Goal: Information Seeking & Learning: Learn about a topic

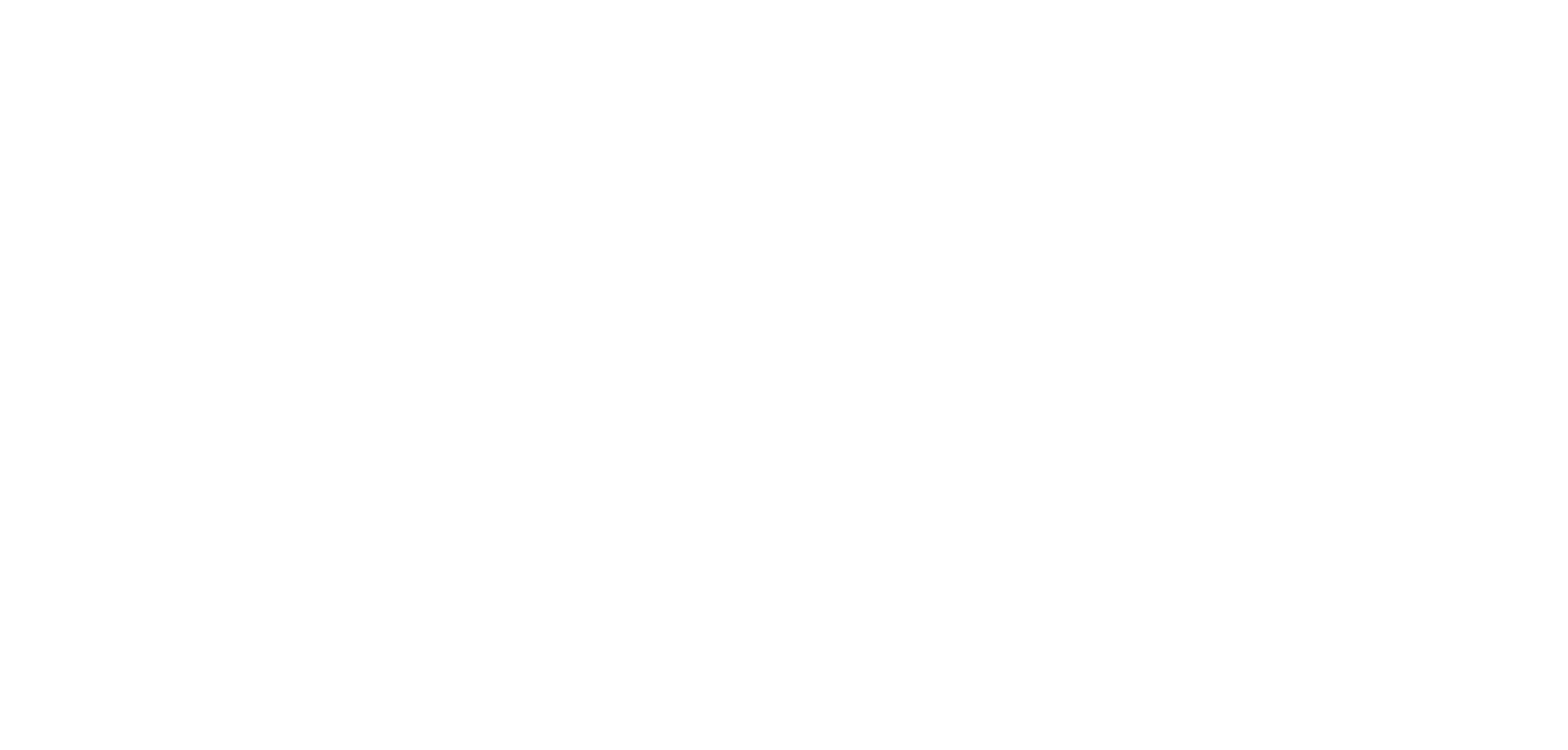
select select "******"
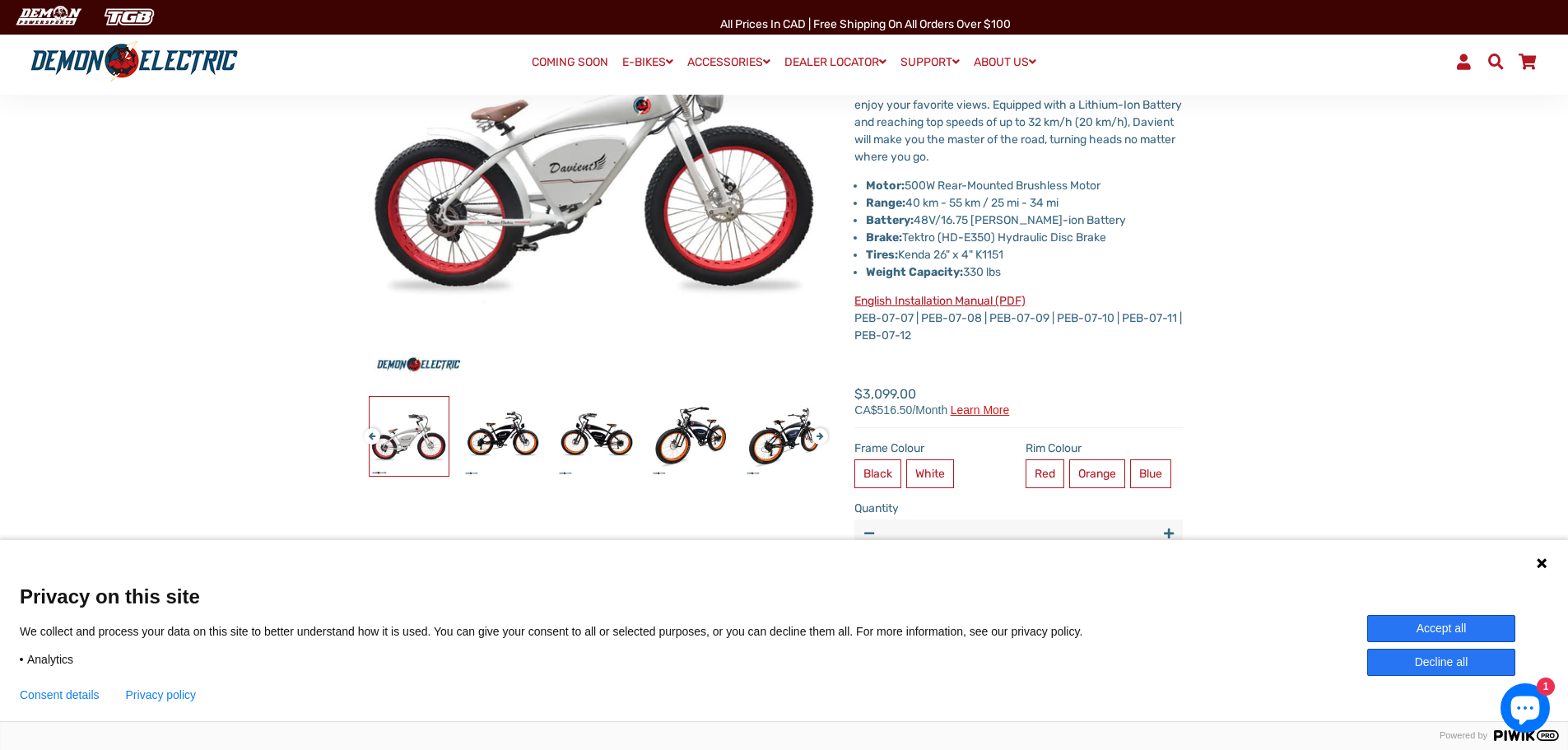
scroll to position [412, 0]
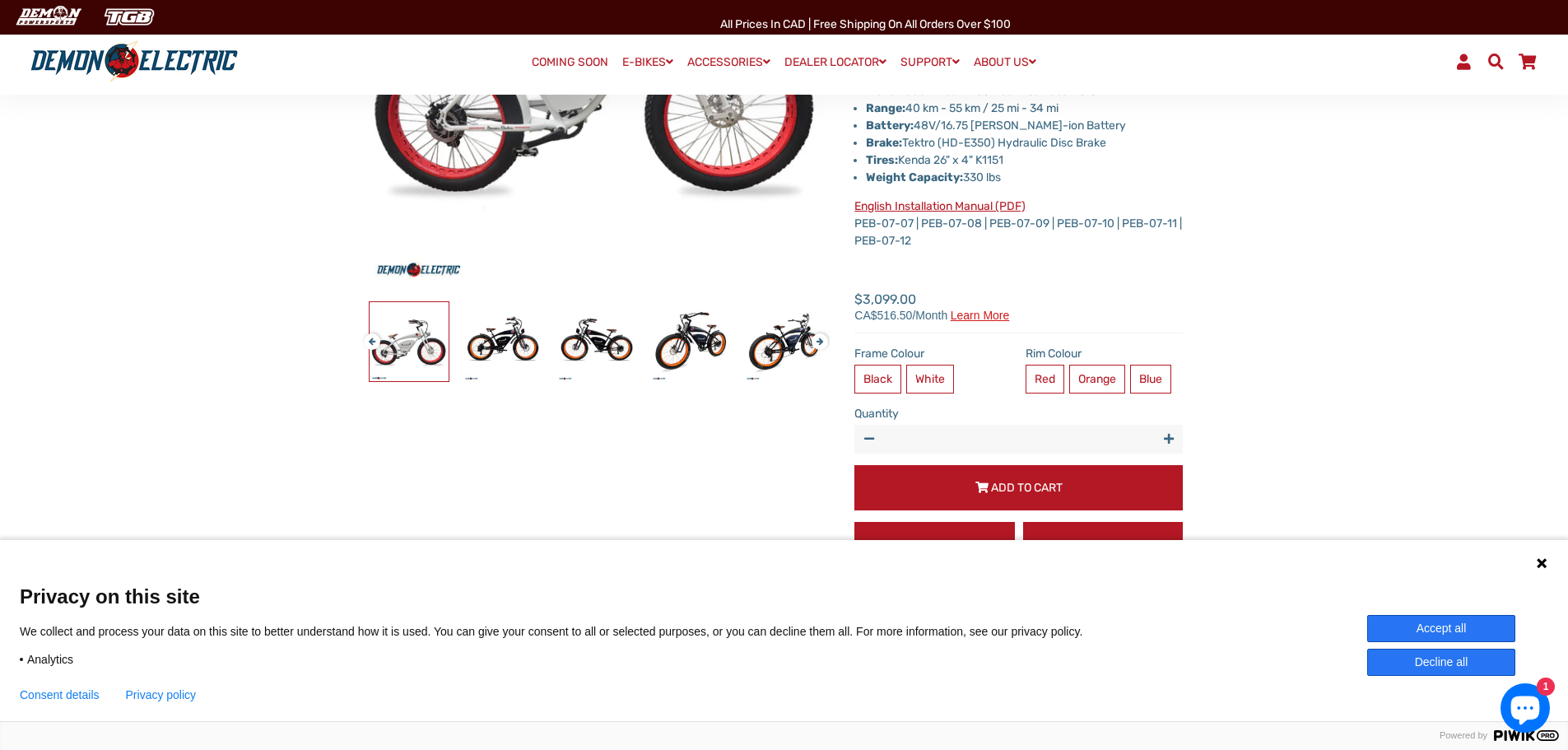
click at [1418, 618] on button "Accept all" at bounding box center [1442, 627] width 149 height 27
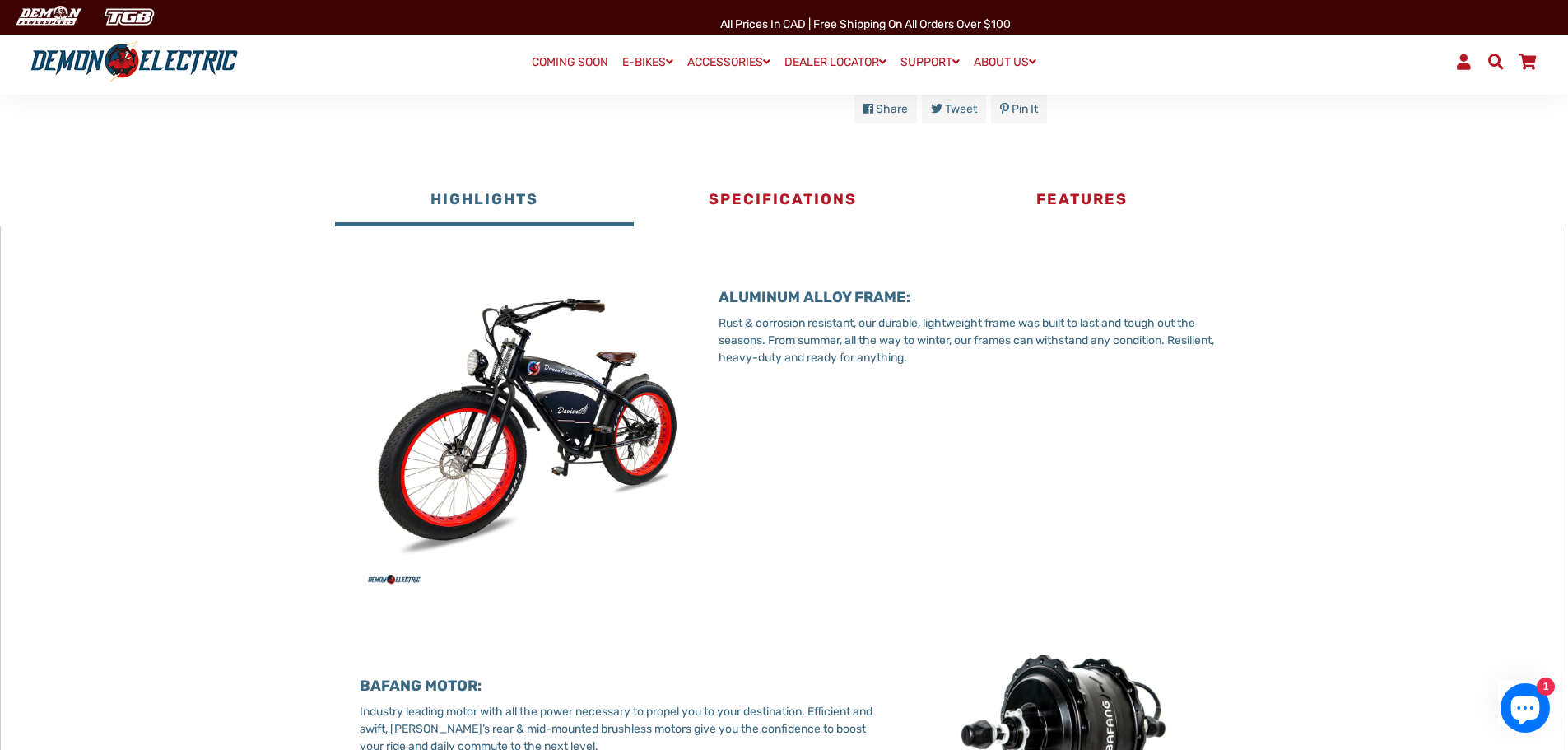
scroll to position [905, 0]
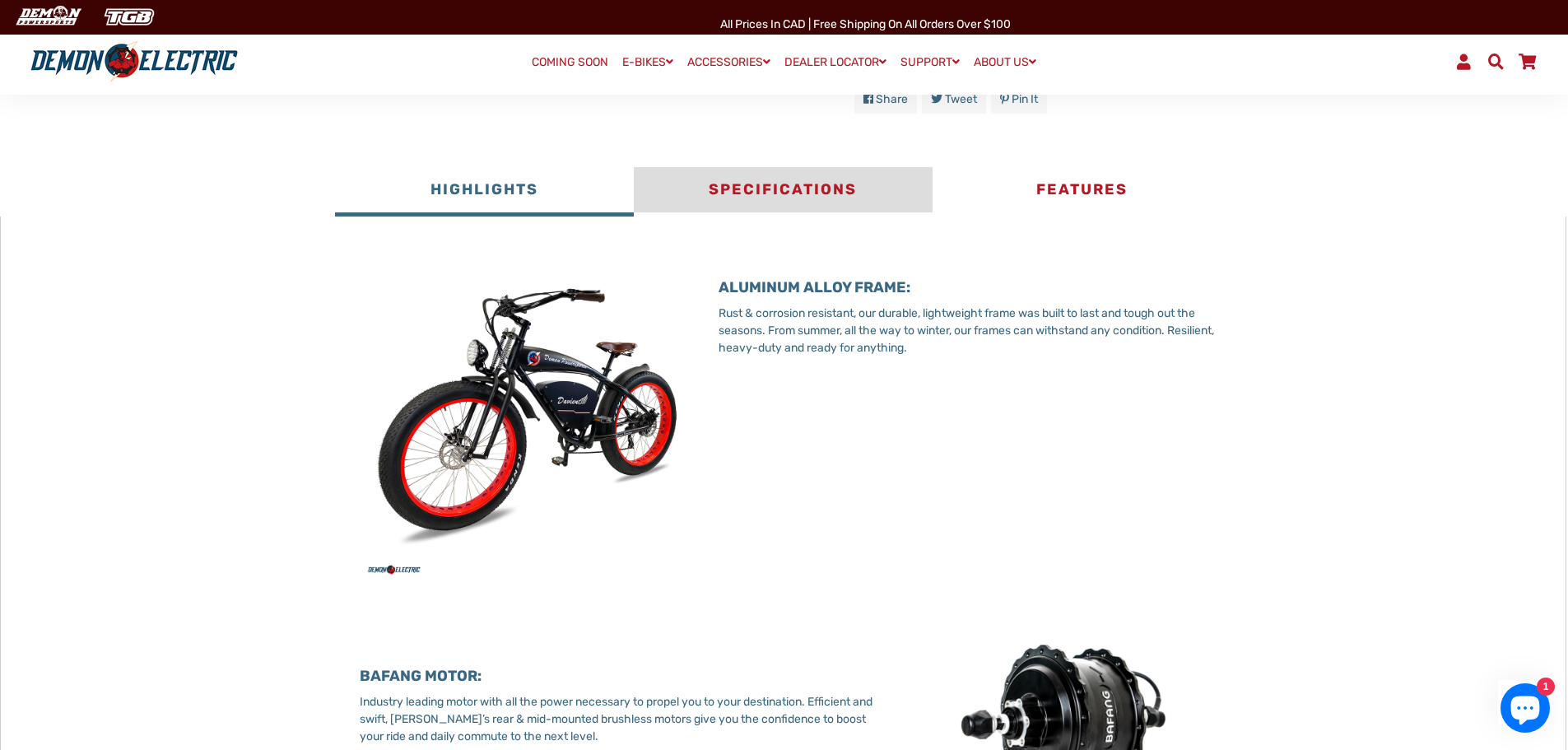
click at [754, 183] on button "Specifications" at bounding box center [783, 192] width 299 height 49
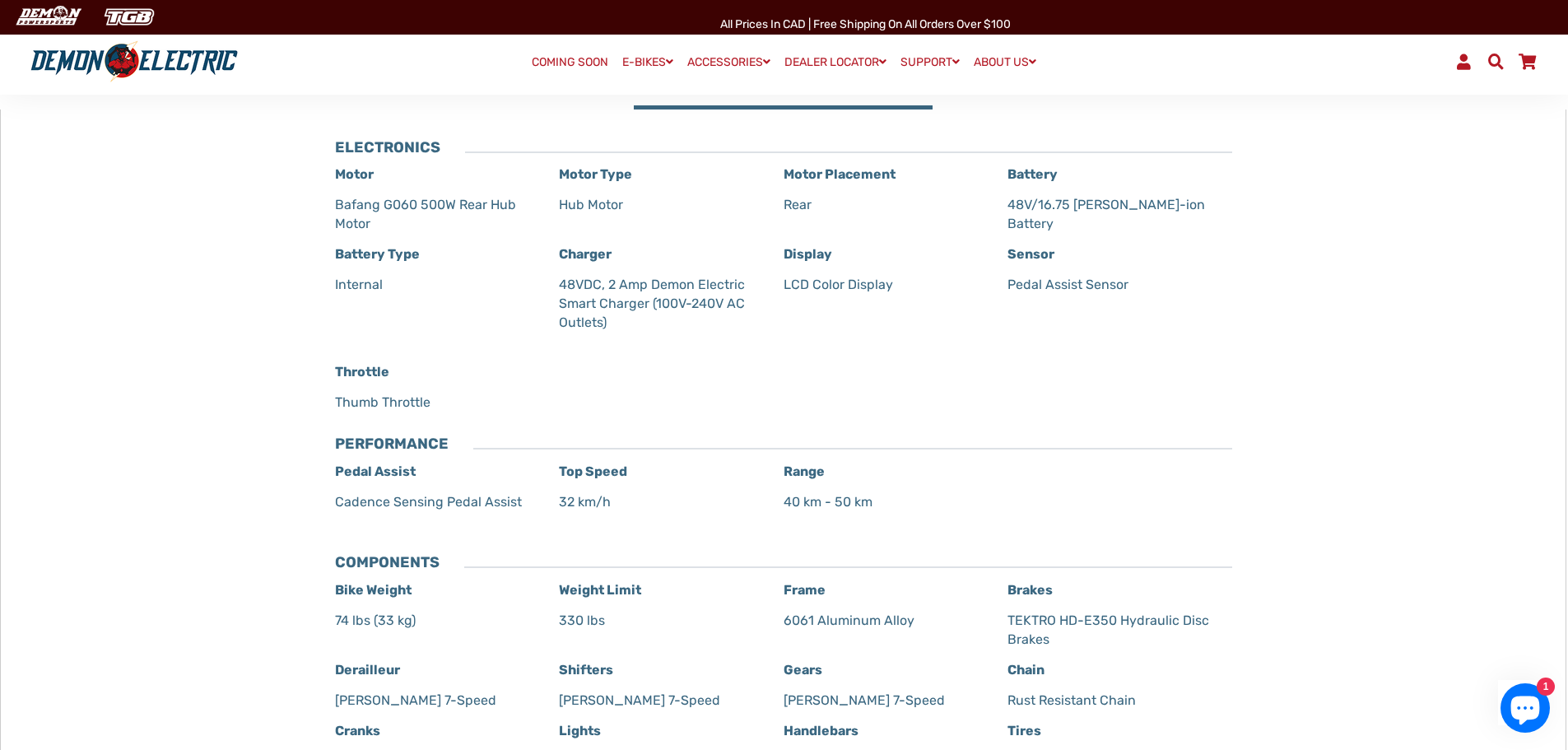
scroll to position [987, 0]
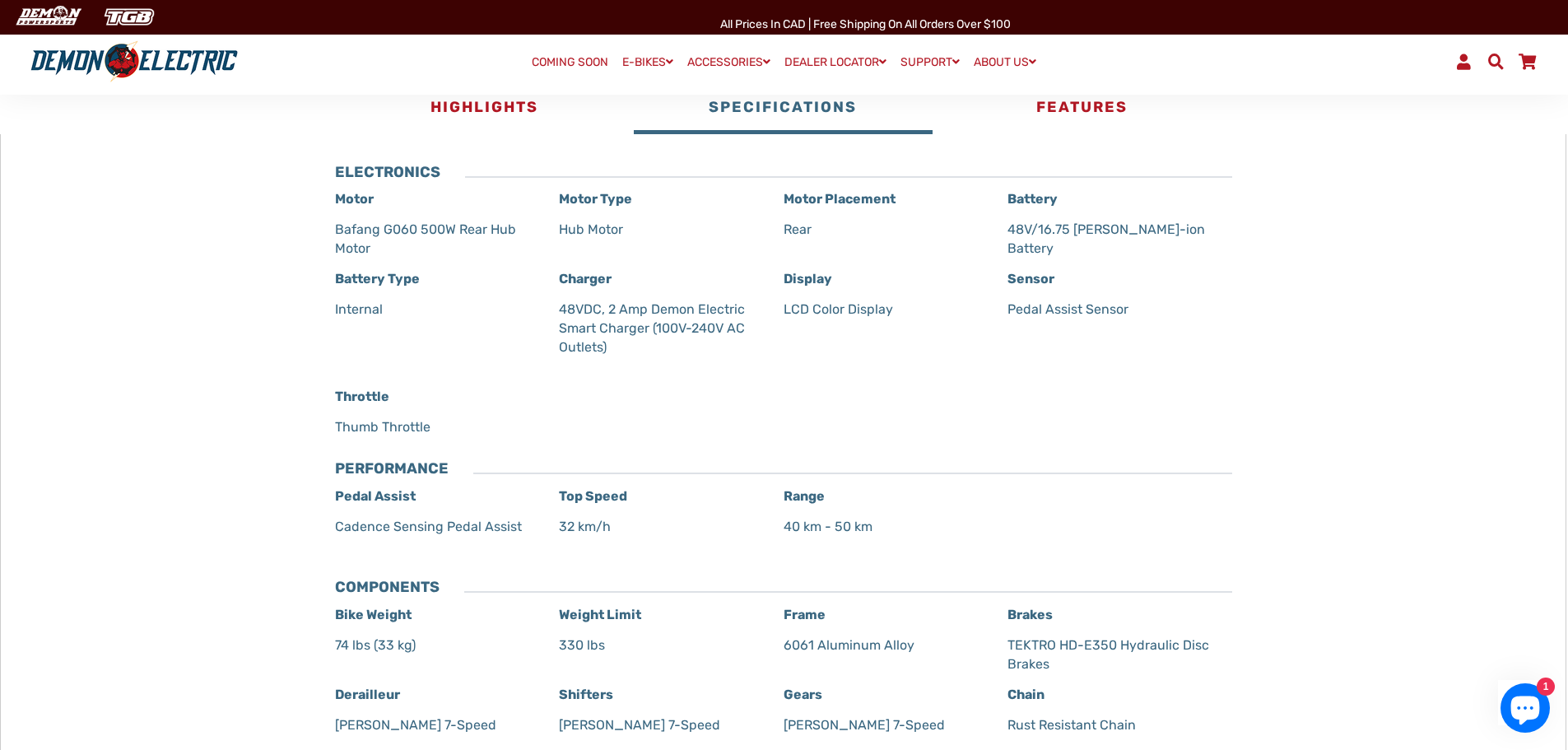
drag, startPoint x: 376, startPoint y: 243, endPoint x: 313, endPoint y: 224, distance: 65.8
click at [313, 224] on div "ELECTRONICS Motor Bafang G060 500W Rear Hub Motor Motor Type Hub Motor Motor Pl…" at bounding box center [783, 525] width 946 height 722
copy p "Bafang G060 500W Rear Hub Motor"
drag, startPoint x: 1004, startPoint y: 227, endPoint x: 1148, endPoint y: 237, distance: 144.3
click at [1148, 237] on div "Motor Bafang G060 500W Rear Hub Motor Motor Type Hub Motor Motor Placement Rear…" at bounding box center [783, 318] width 897 height 258
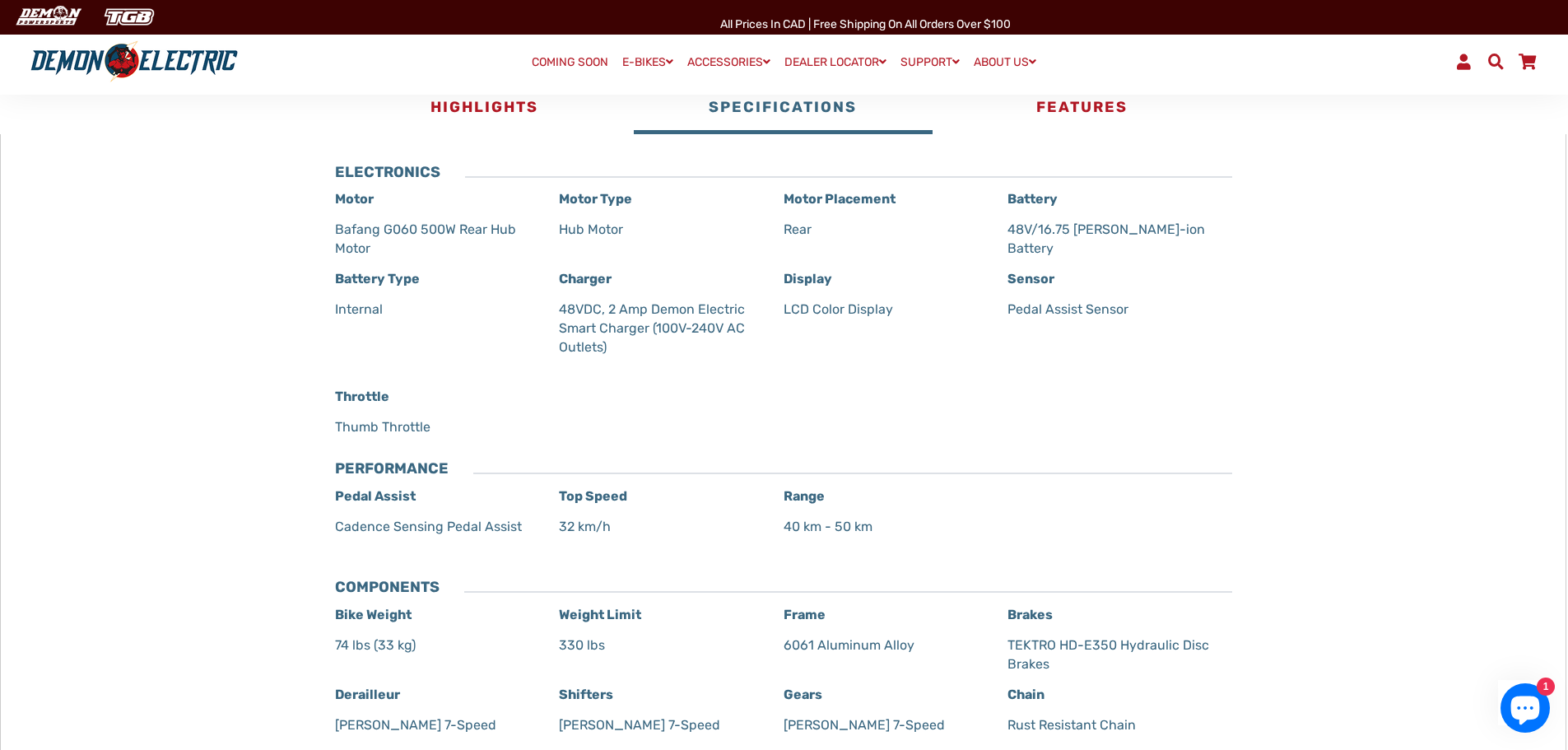
click at [1178, 232] on p "48V/16.75 Ah Li-ion Battery" at bounding box center [1110, 239] width 206 height 38
drag, startPoint x: 1178, startPoint y: 232, endPoint x: 1015, endPoint y: 227, distance: 163.1
click at [1015, 227] on p "48V/16.75 Ah Li-ion Battery" at bounding box center [1110, 239] width 206 height 38
copy div "48V/16.75 Ah Li-ion Battery"
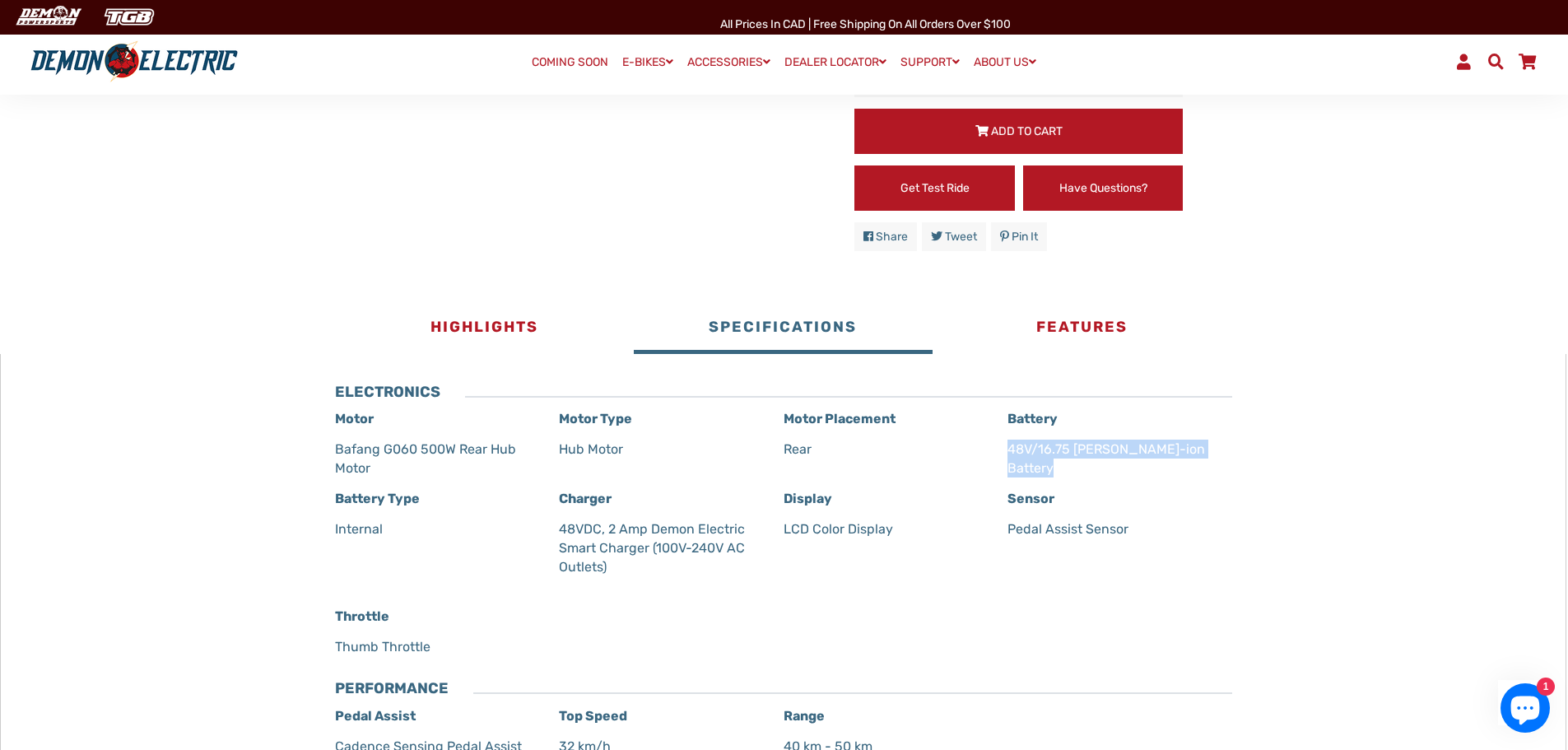
scroll to position [741, 0]
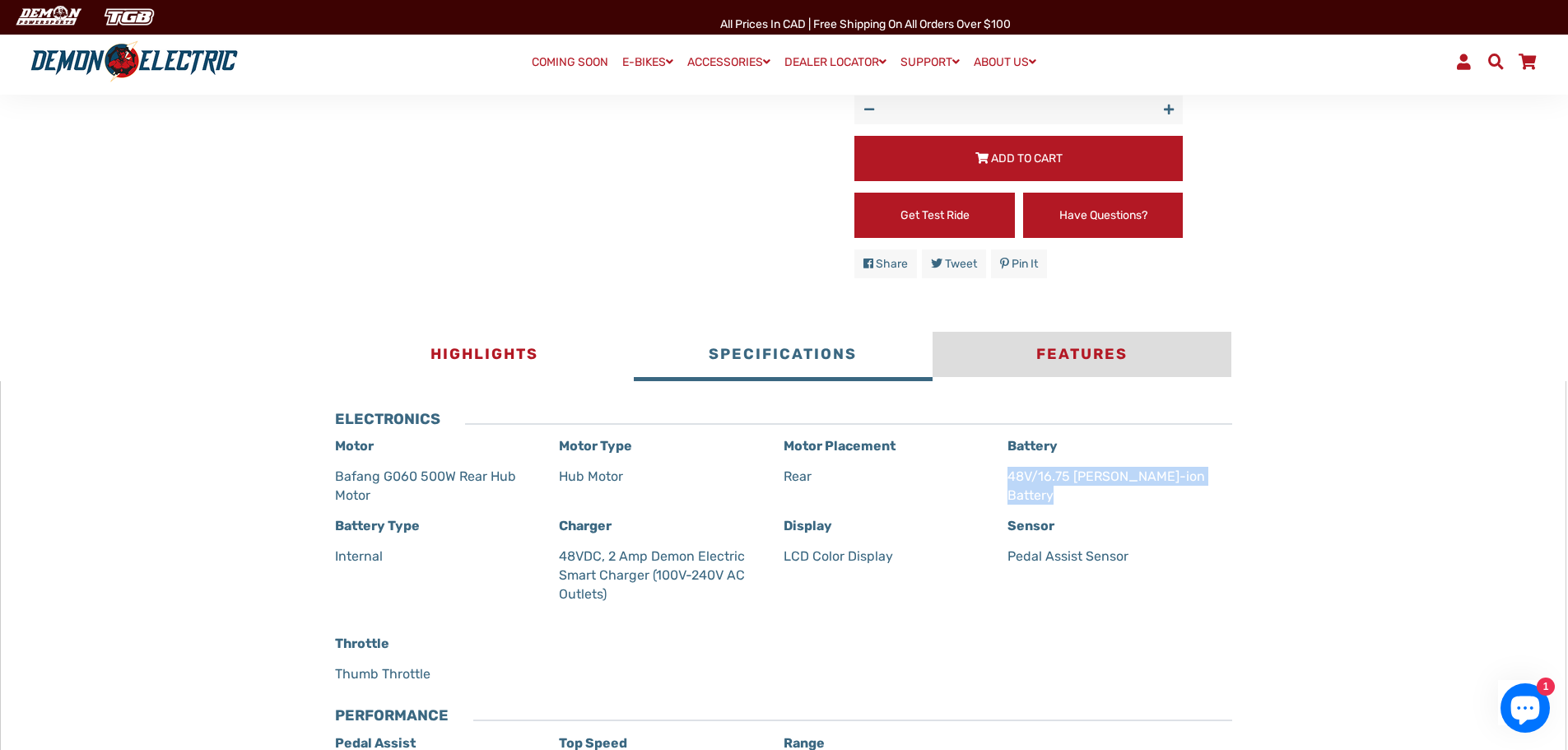
click at [1062, 359] on button "Features" at bounding box center [1082, 356] width 299 height 49
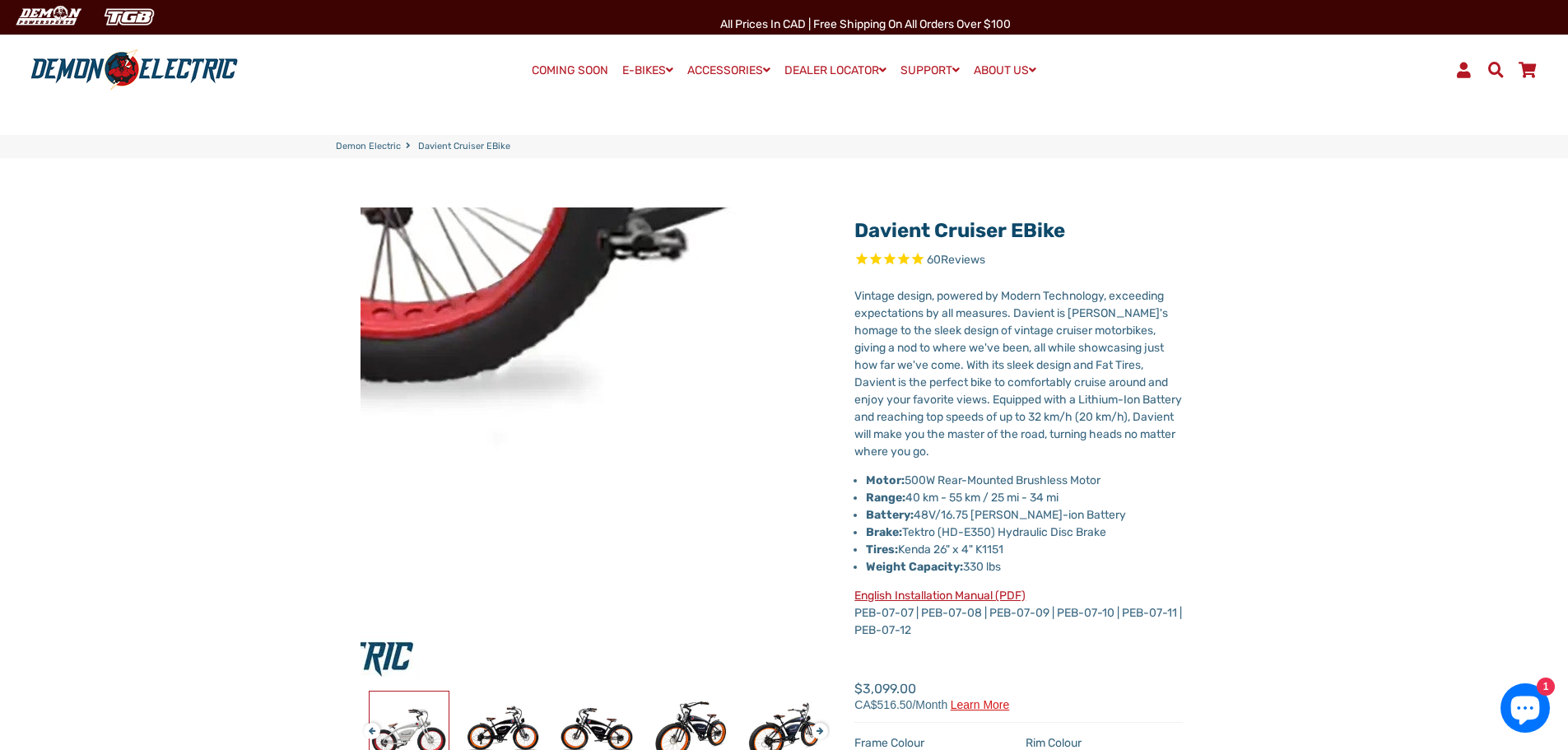
scroll to position [0, 0]
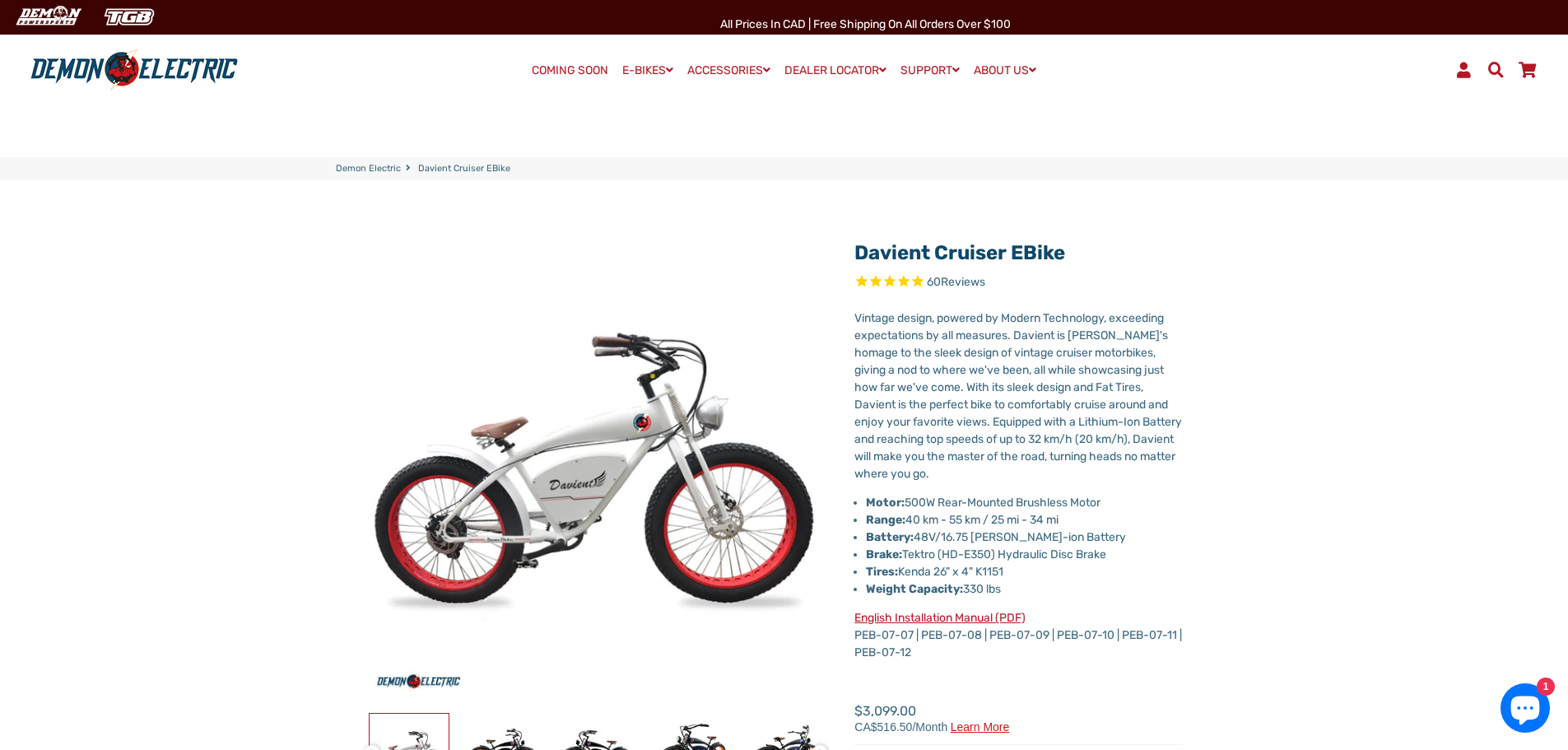
drag, startPoint x: 852, startPoint y: 257, endPoint x: 1068, endPoint y: 255, distance: 216.0
click at [1068, 255] on div "Davient Cruiser eBike 60 Reviews X Fill out the form below to get the latest qu…" at bounding box center [1006, 630] width 353 height 802
copy link "Davient Cruiser eBike"
click at [1498, 67] on span at bounding box center [1495, 70] width 20 height 16
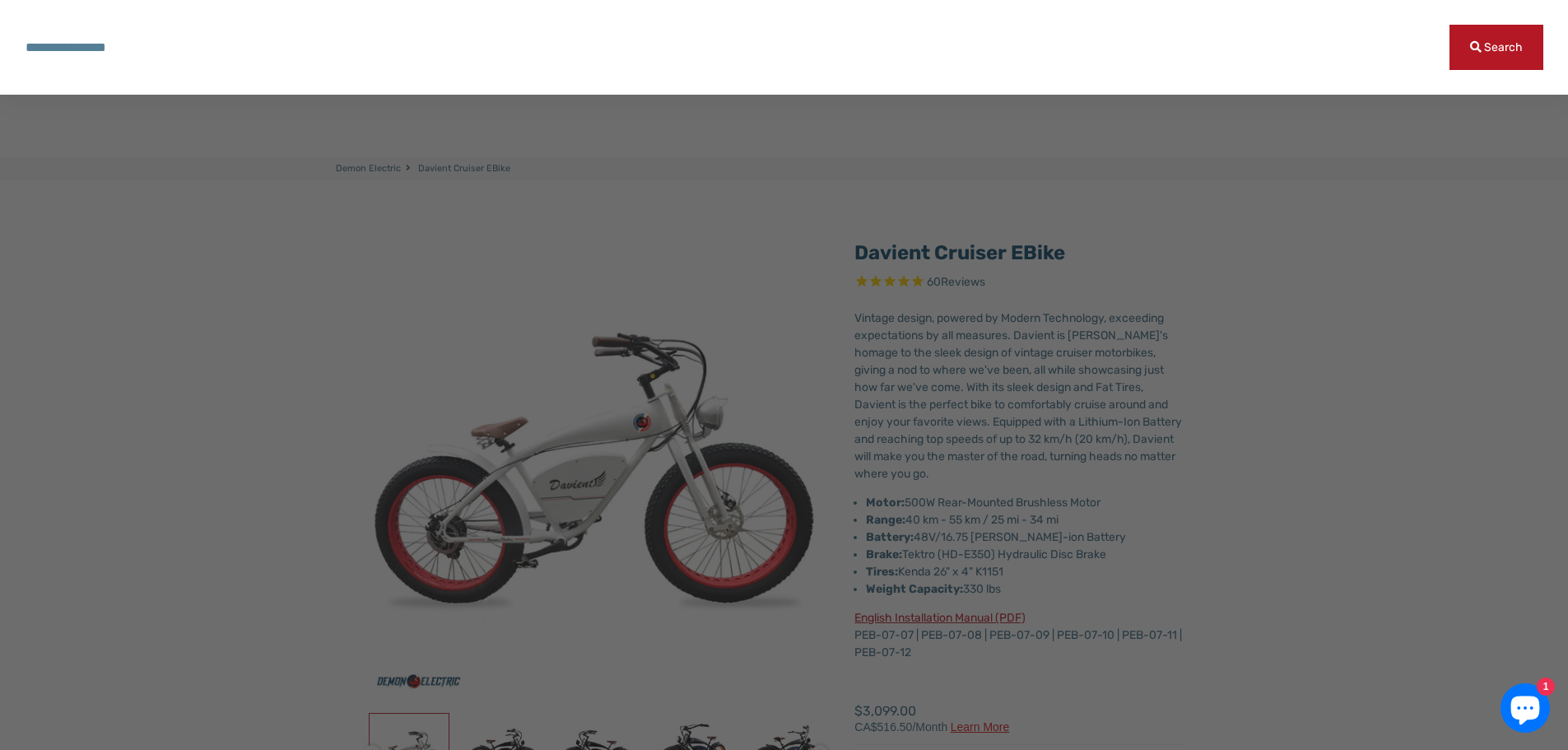
click at [690, 61] on input "Search our store" at bounding box center [737, 47] width 1425 height 45
type input "**********"
click at [1450, 25] on button "Search" at bounding box center [1496, 47] width 94 height 45
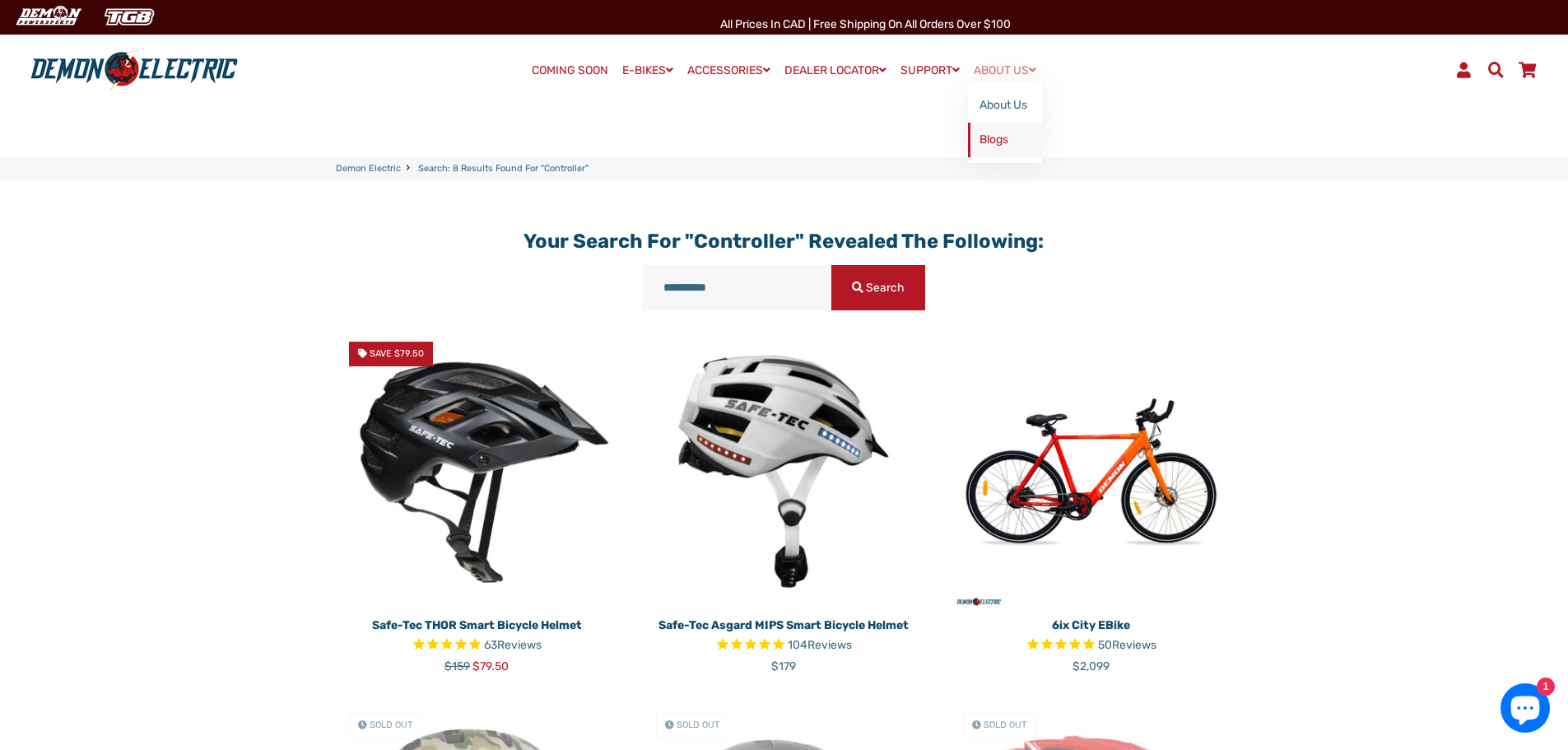
click at [999, 141] on link "Blogs" at bounding box center [1005, 140] width 74 height 35
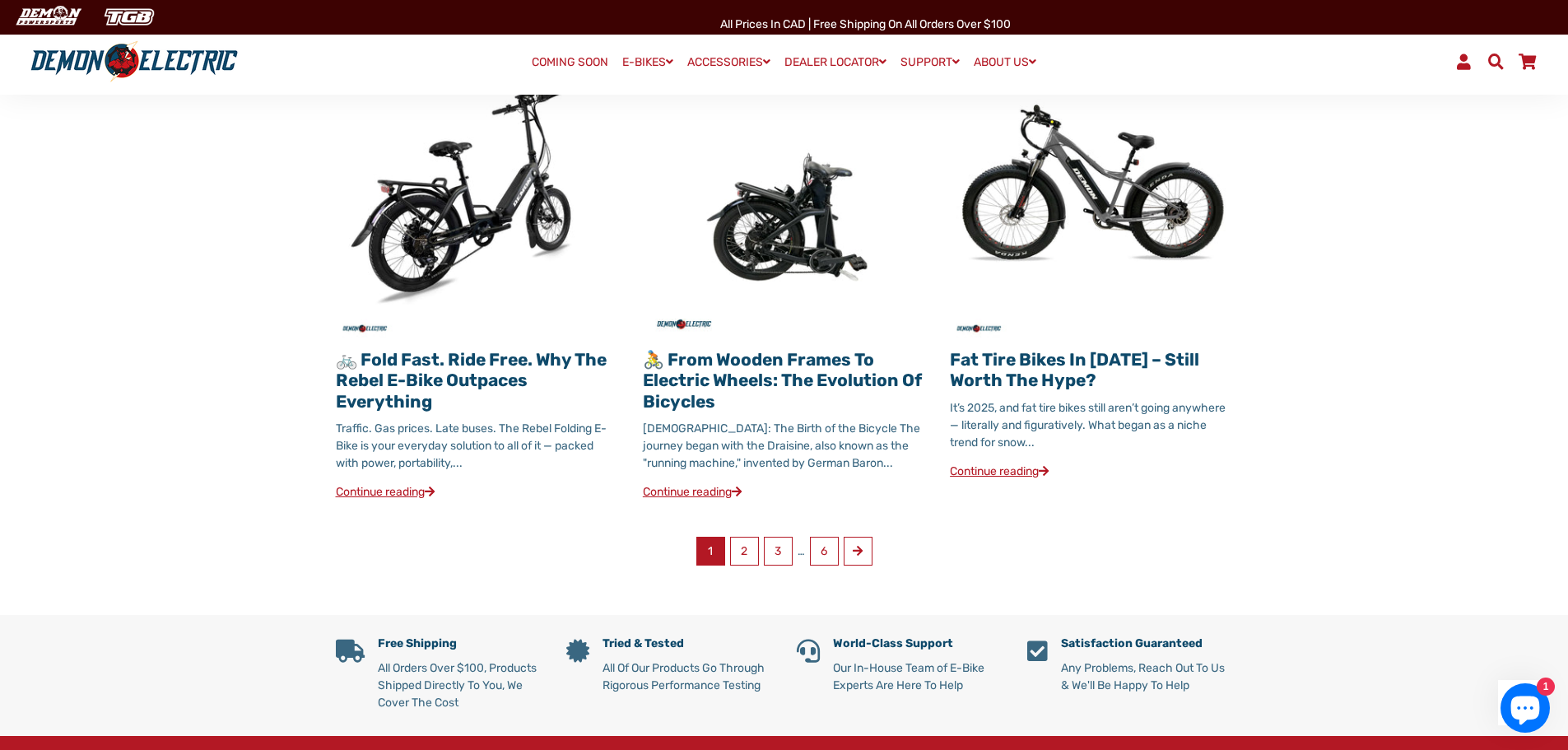
scroll to position [822, 0]
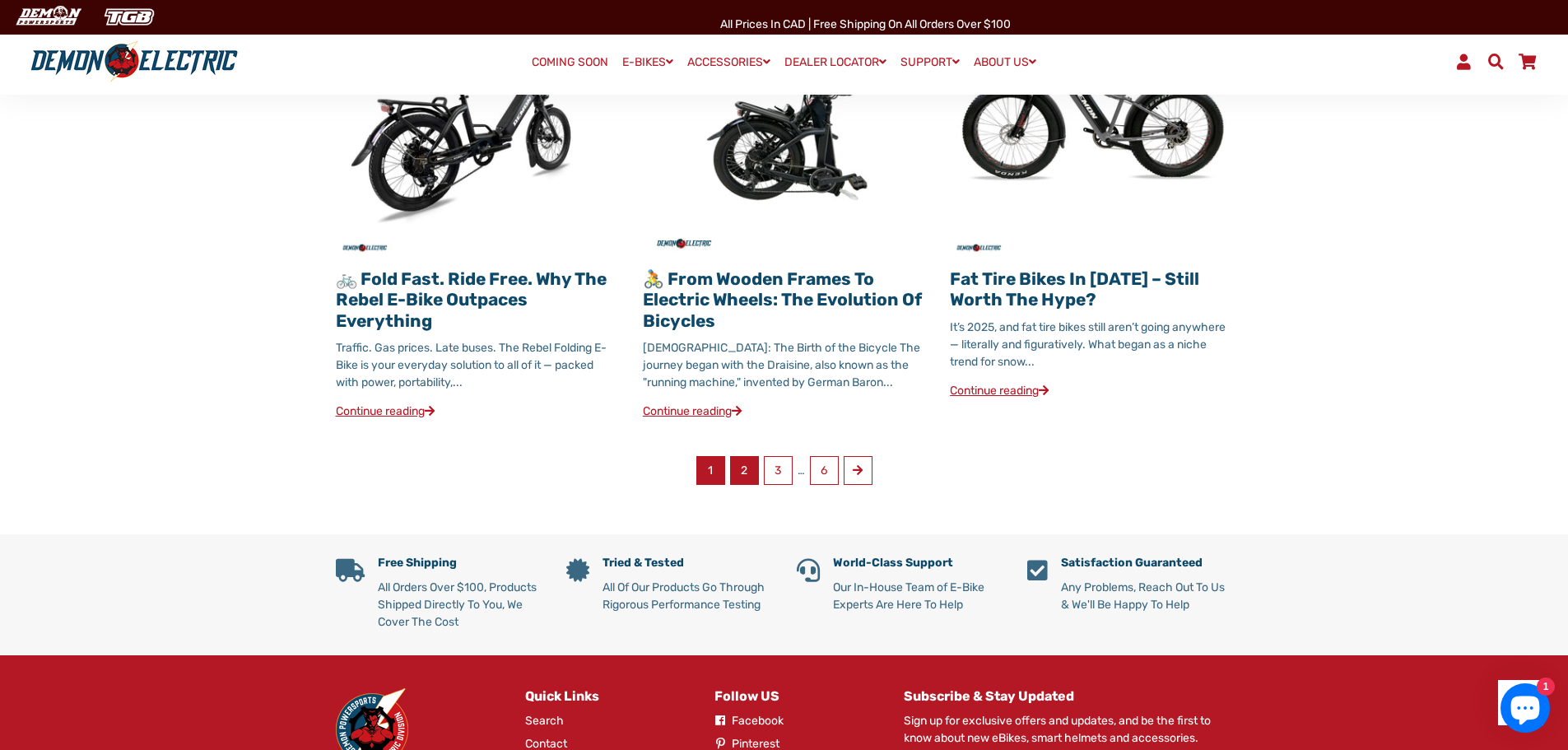
click at [751, 463] on link "2" at bounding box center [744, 470] width 28 height 28
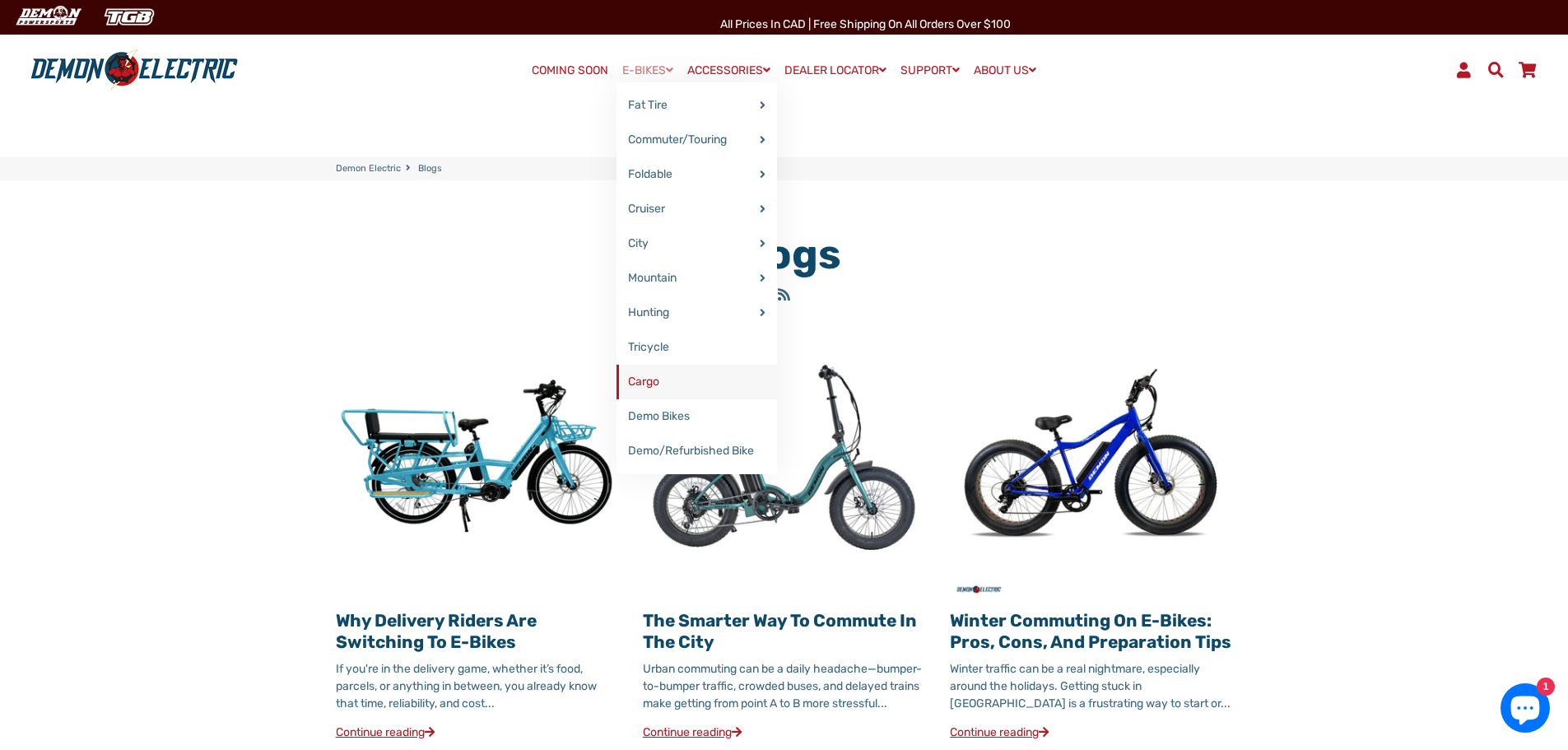
click at [634, 377] on link "Cargo" at bounding box center [697, 381] width 161 height 35
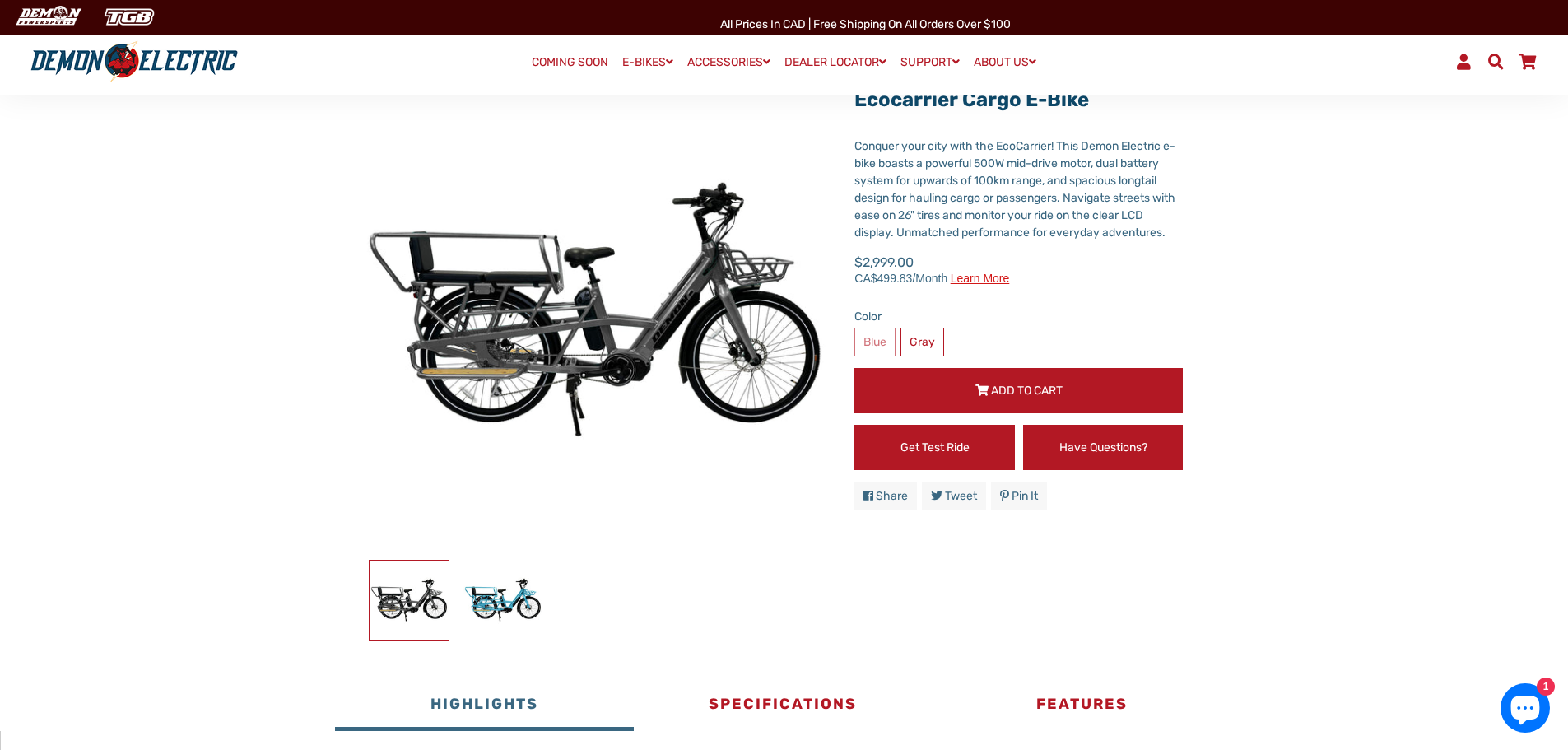
scroll to position [82, 0]
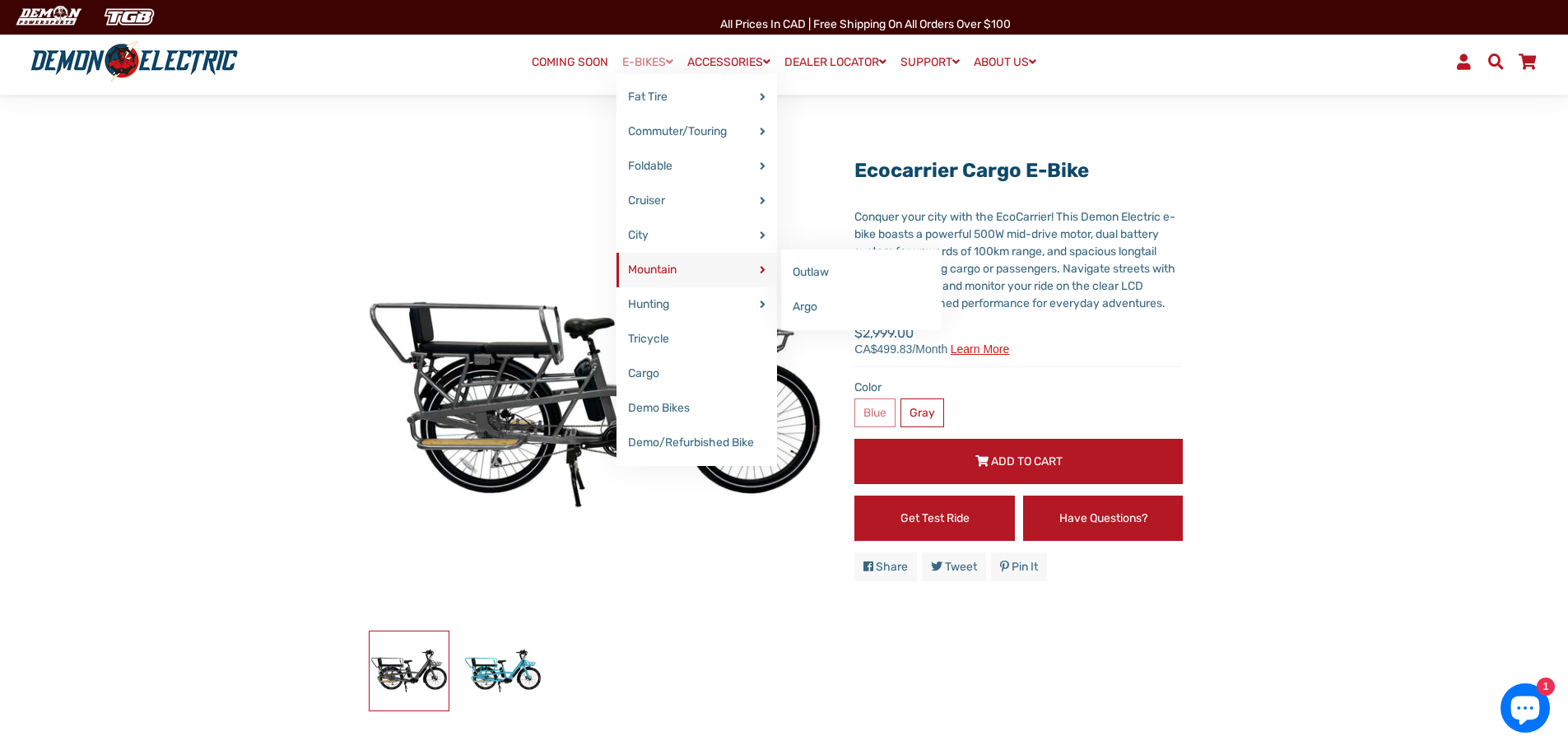
click at [629, 271] on link "Mountain" at bounding box center [697, 270] width 161 height 35
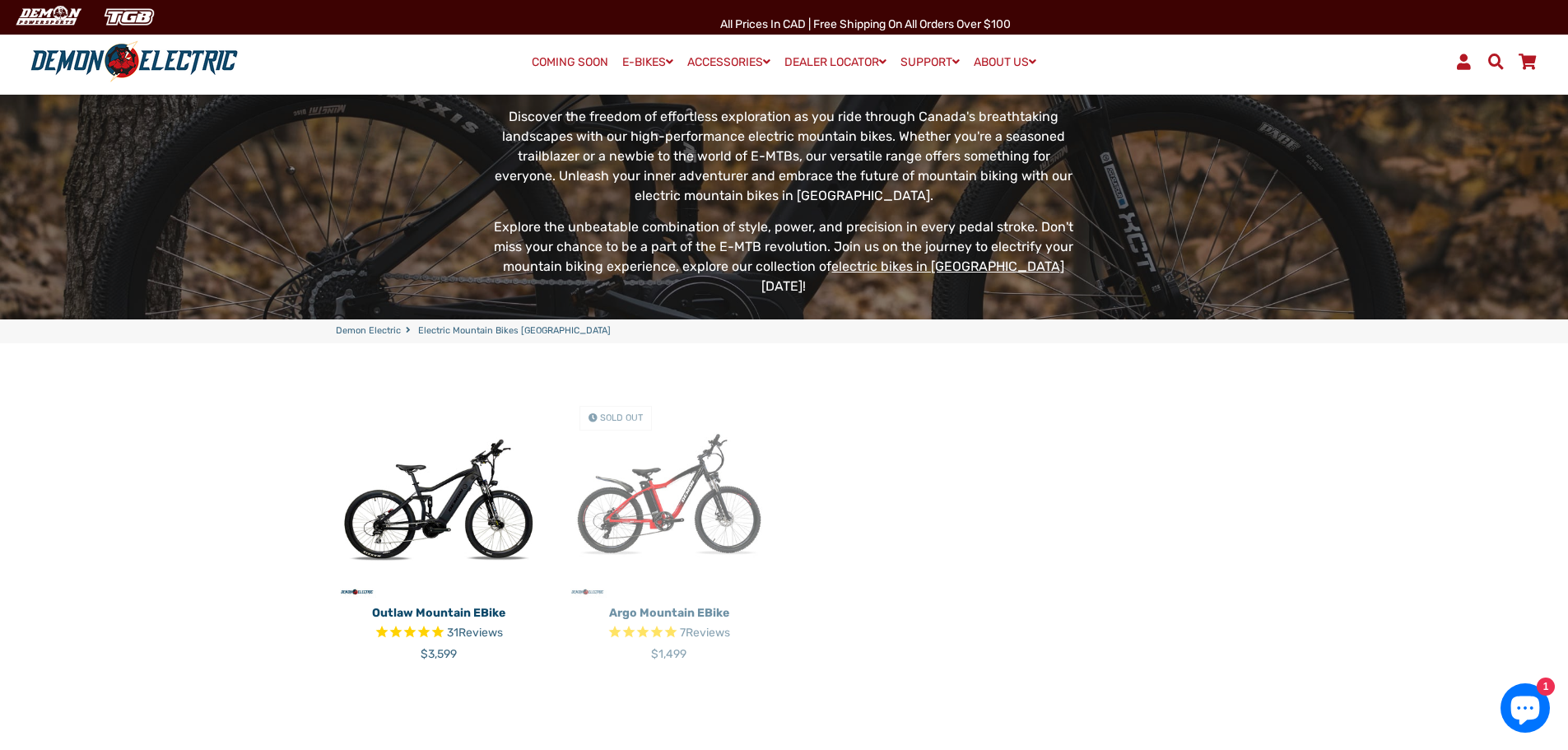
scroll to position [247, 0]
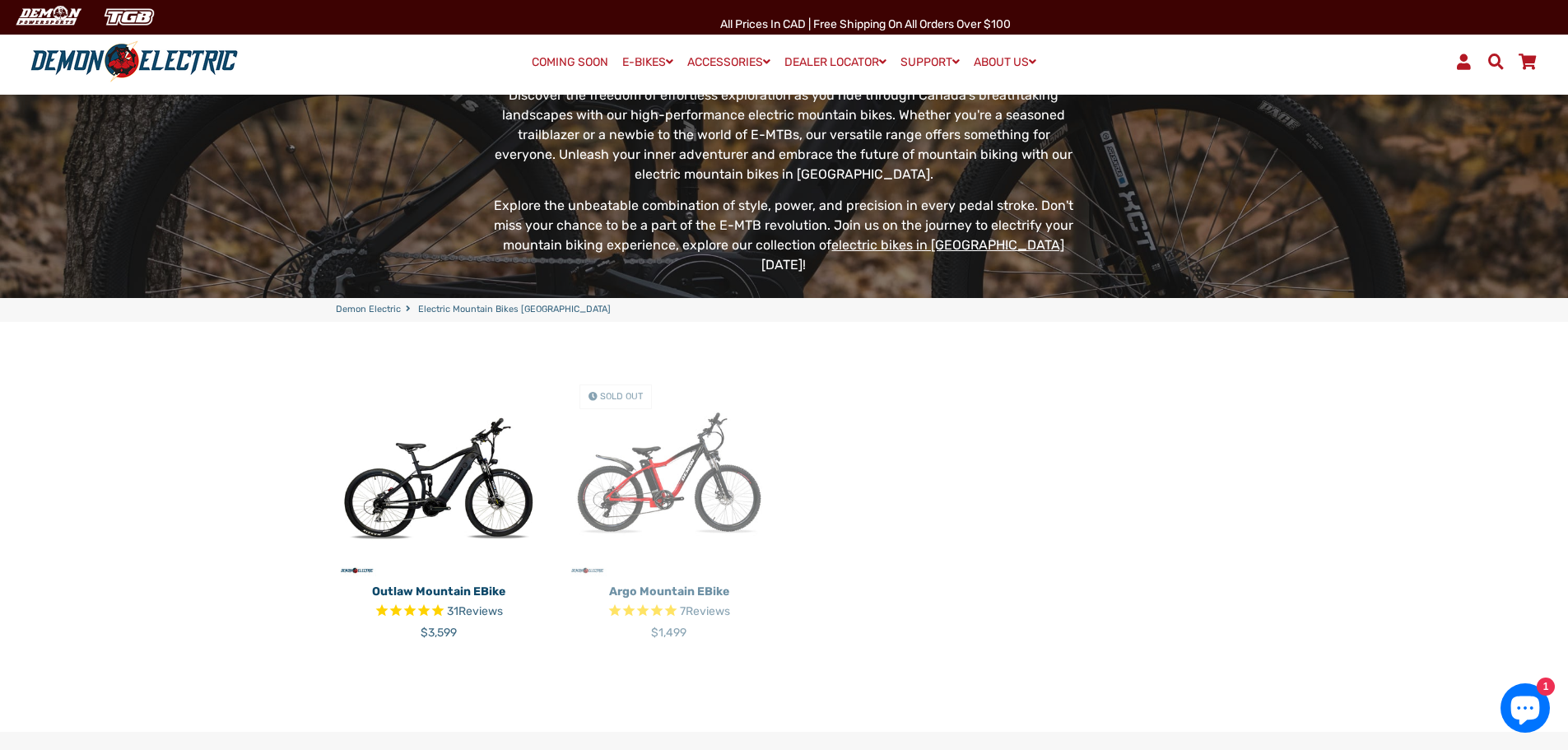
click at [486, 444] on img at bounding box center [439, 474] width 205 height 205
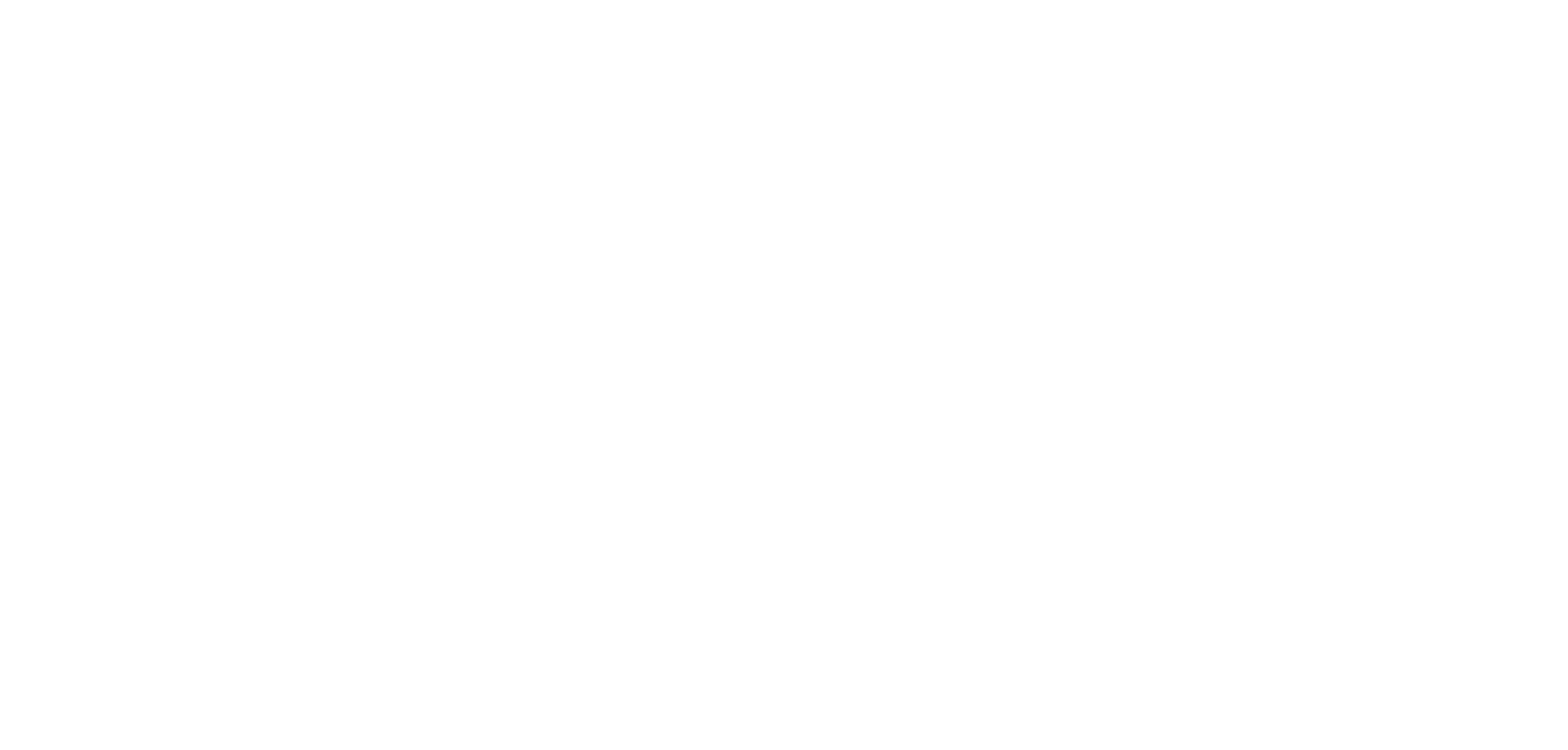
select select "******"
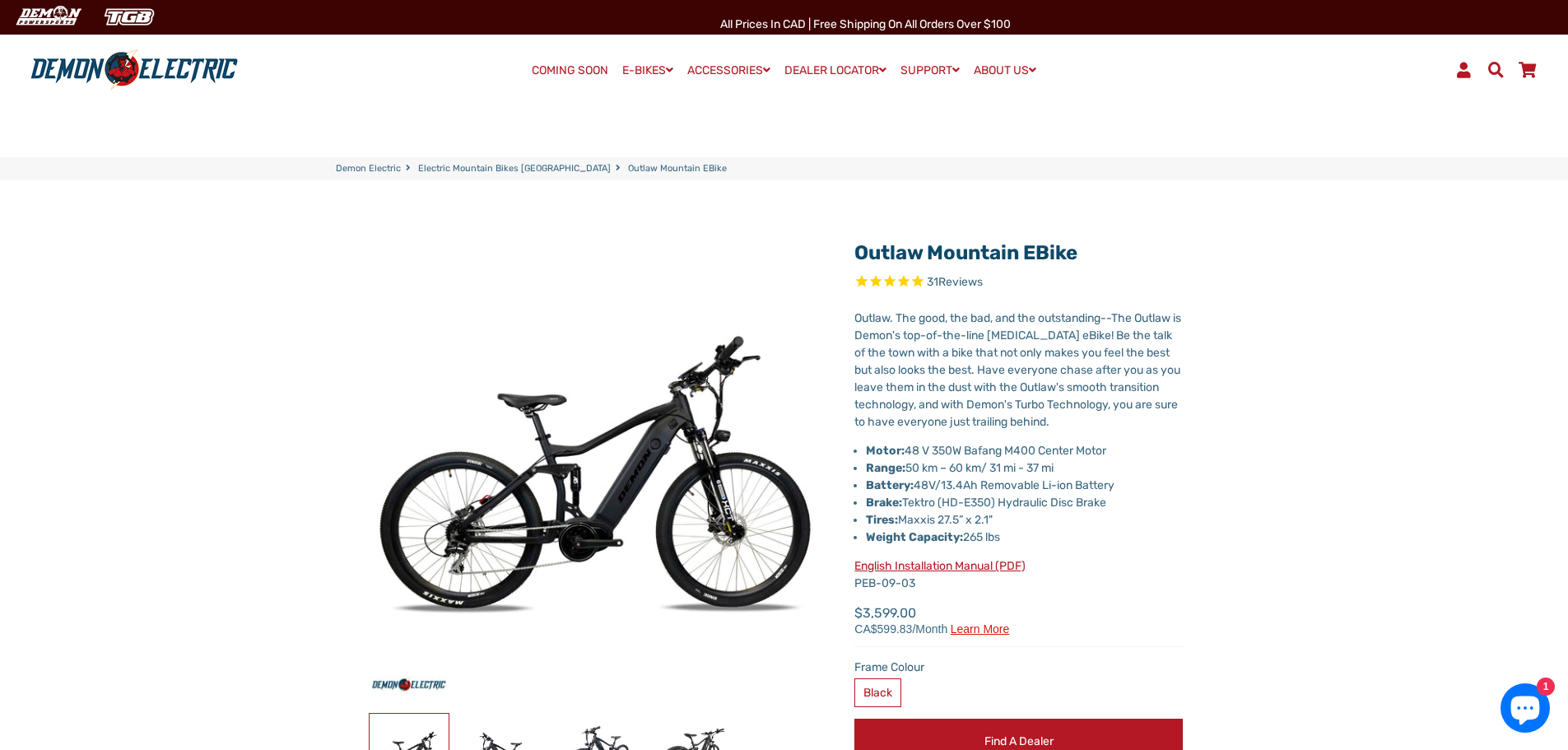
click at [1511, 706] on icon "Chat window" at bounding box center [1525, 710] width 28 height 28
